Goal: Check status

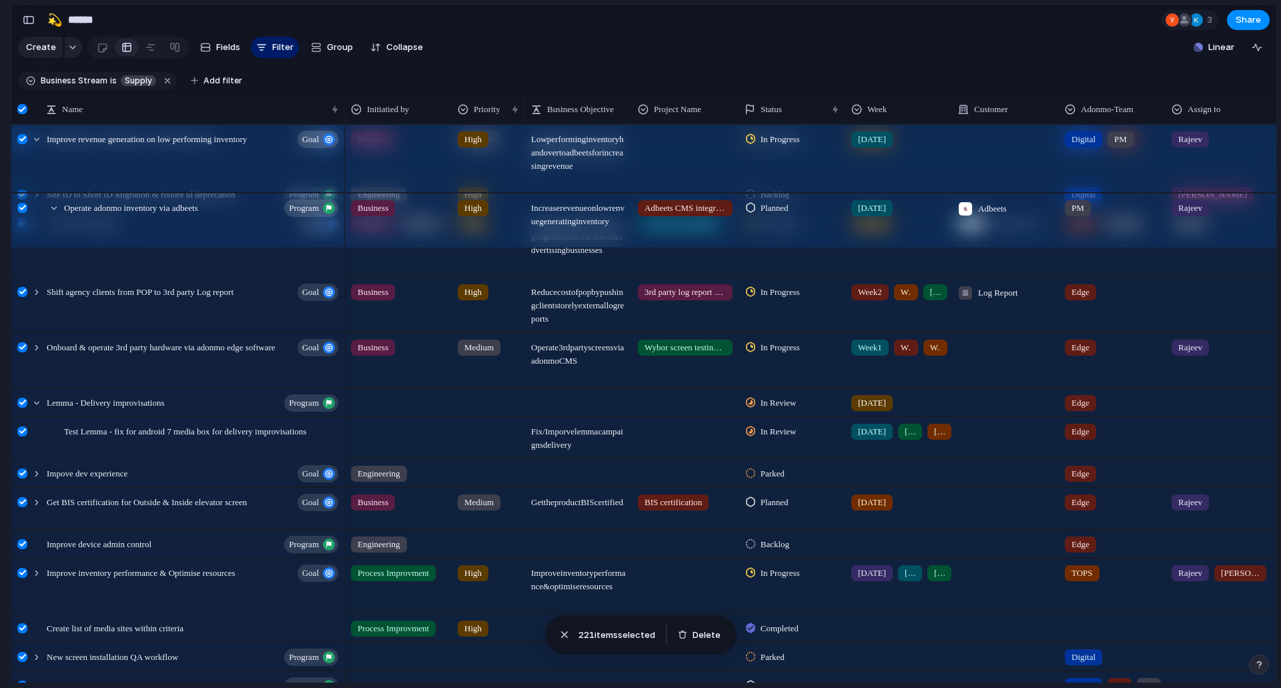
click at [22, 114] on div at bounding box center [22, 109] width 10 height 10
